Goal: Submit feedback/report problem: Submit feedback/report problem

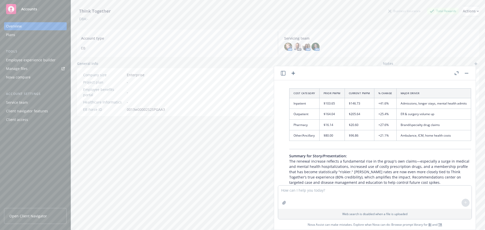
scroll to position [917, 0]
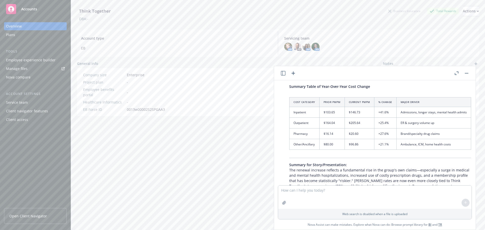
click at [457, 72] on icon "button" at bounding box center [457, 73] width 4 height 4
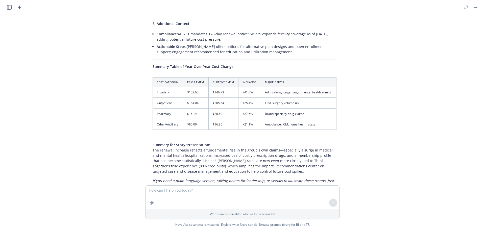
scroll to position [862, 0]
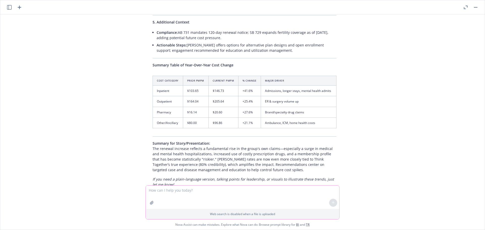
click at [194, 190] on textarea at bounding box center [242, 197] width 193 height 23
type textarea "provide visuals for these trends"
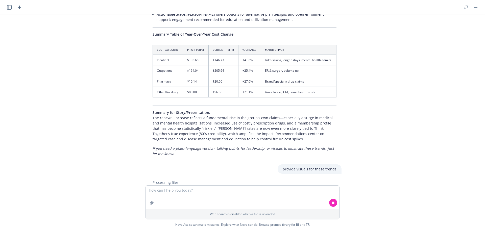
scroll to position [897, 0]
